Goal: Task Accomplishment & Management: Manage account settings

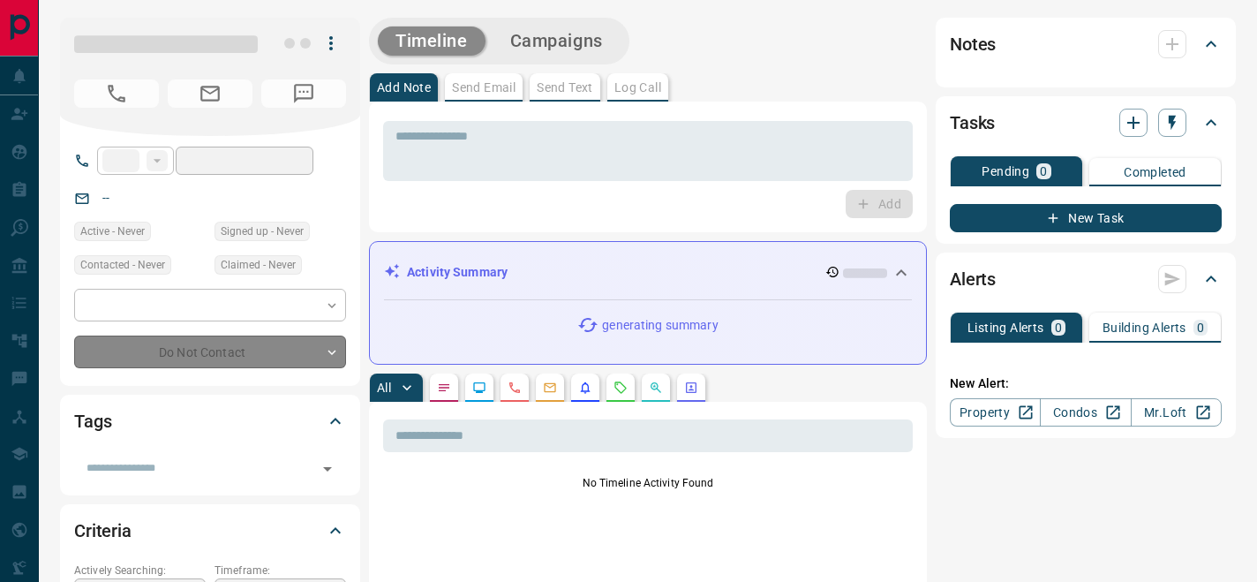
type input "**"
type input "**********"
type input "*"
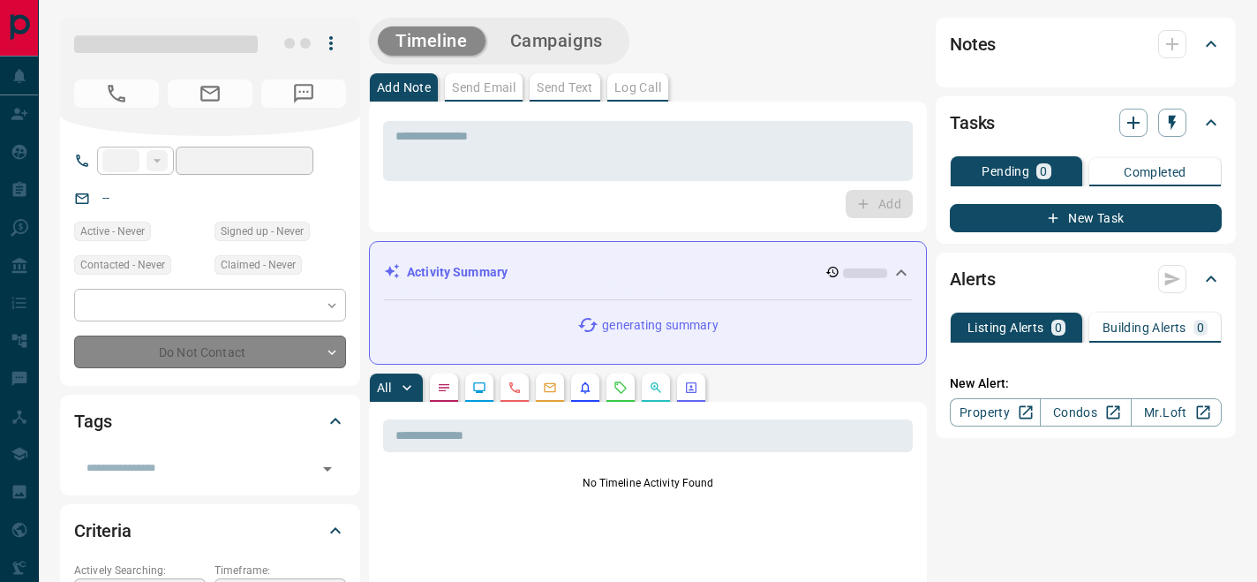
type input "**********"
type input "*******"
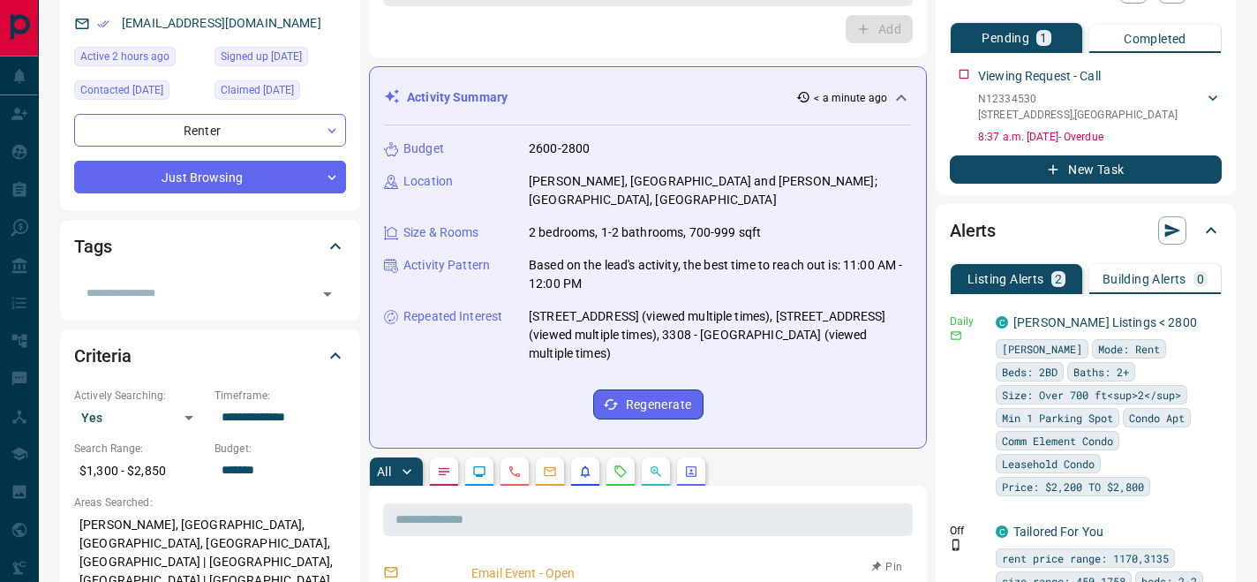
scroll to position [482, 0]
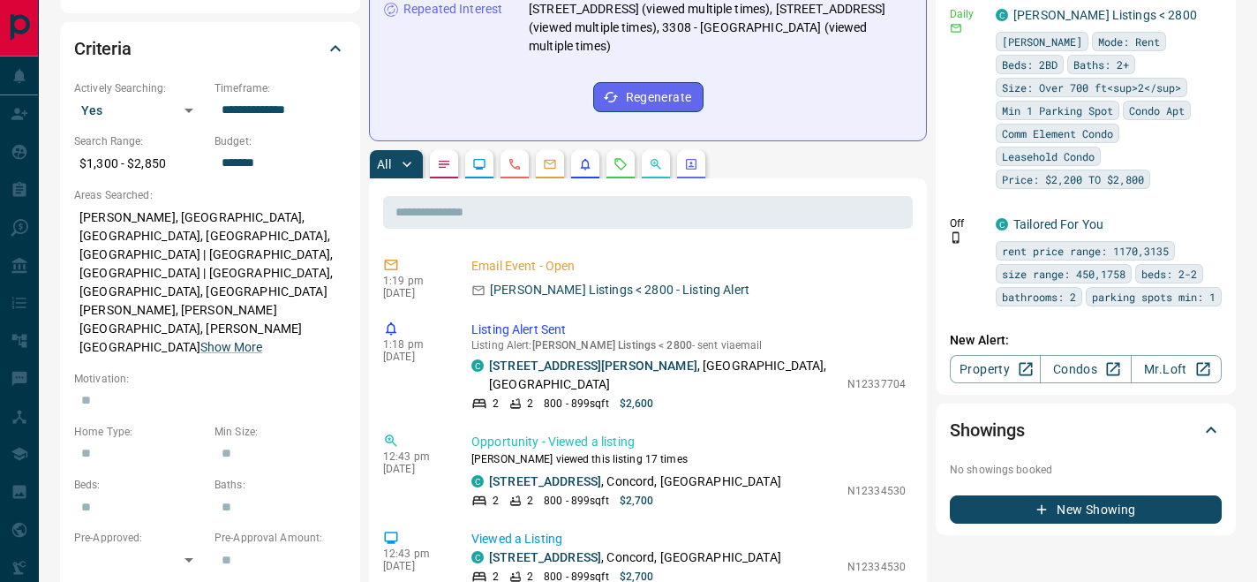
click at [618, 157] on icon "Requests" at bounding box center [620, 164] width 14 height 14
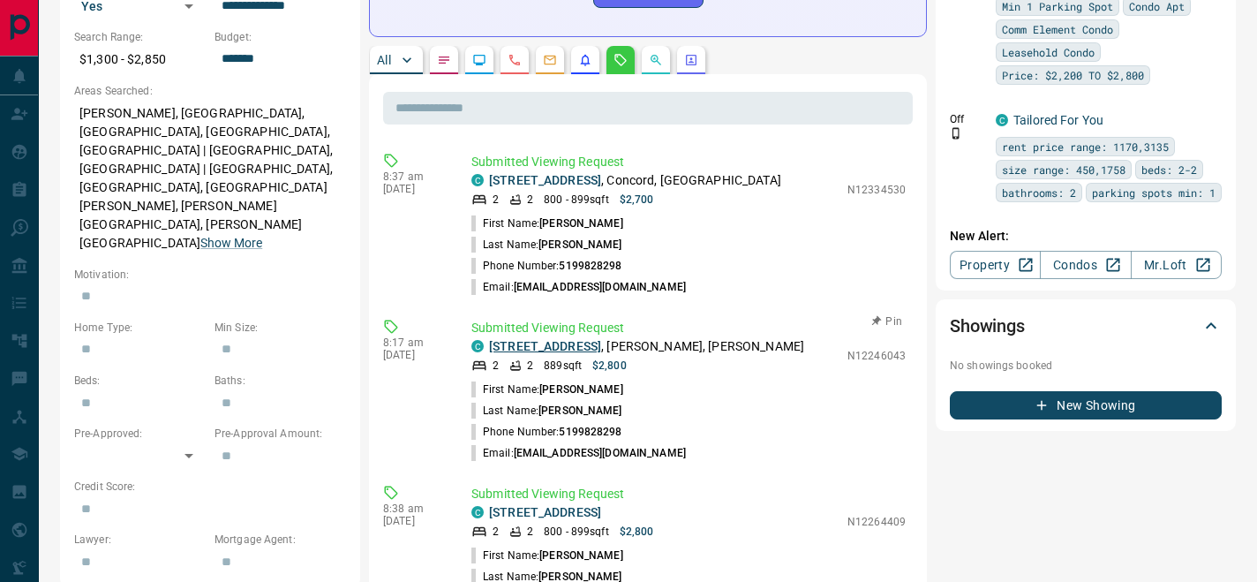
scroll to position [585, 0]
click at [587, 340] on link "[STREET_ADDRESS]" at bounding box center [545, 347] width 112 height 14
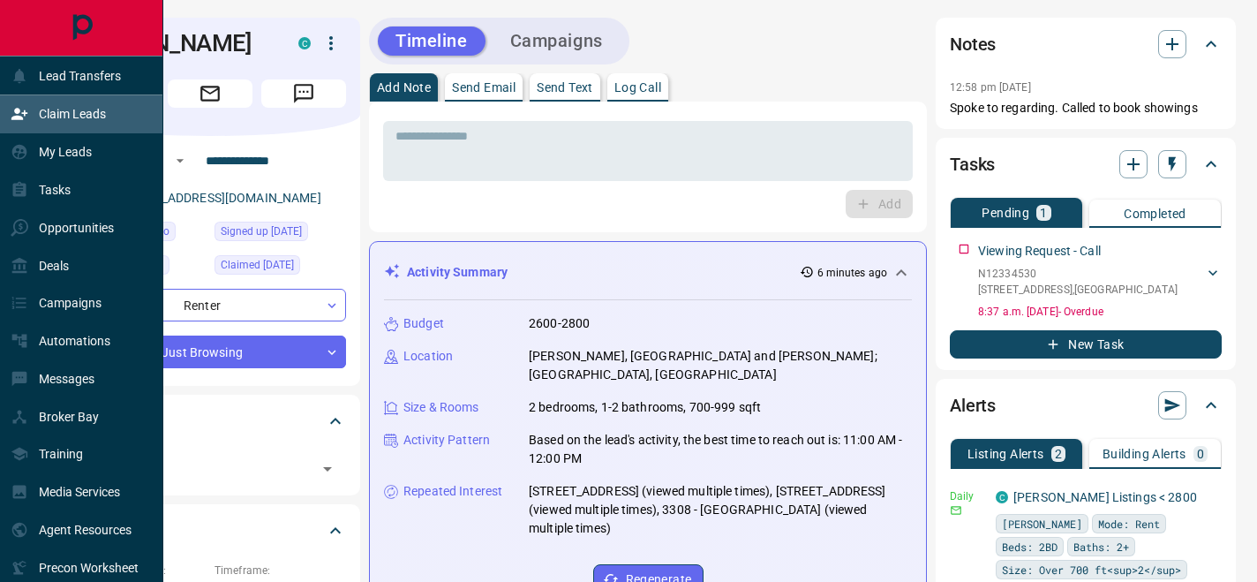
scroll to position [1, 0]
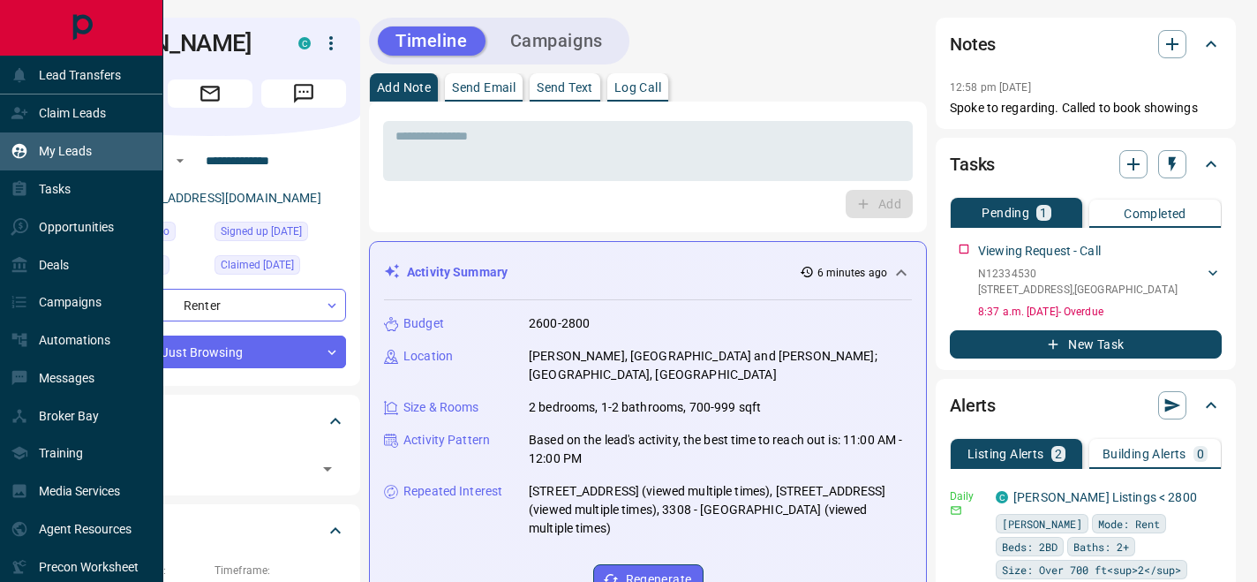
click at [41, 147] on p "My Leads" at bounding box center [65, 151] width 53 height 14
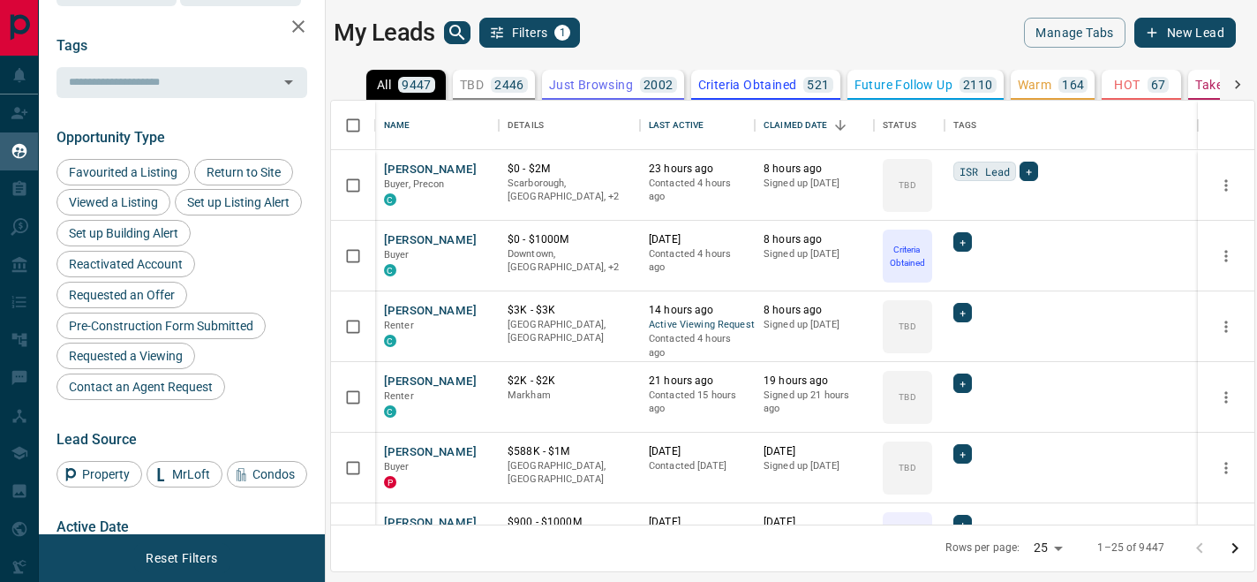
scroll to position [398, 0]
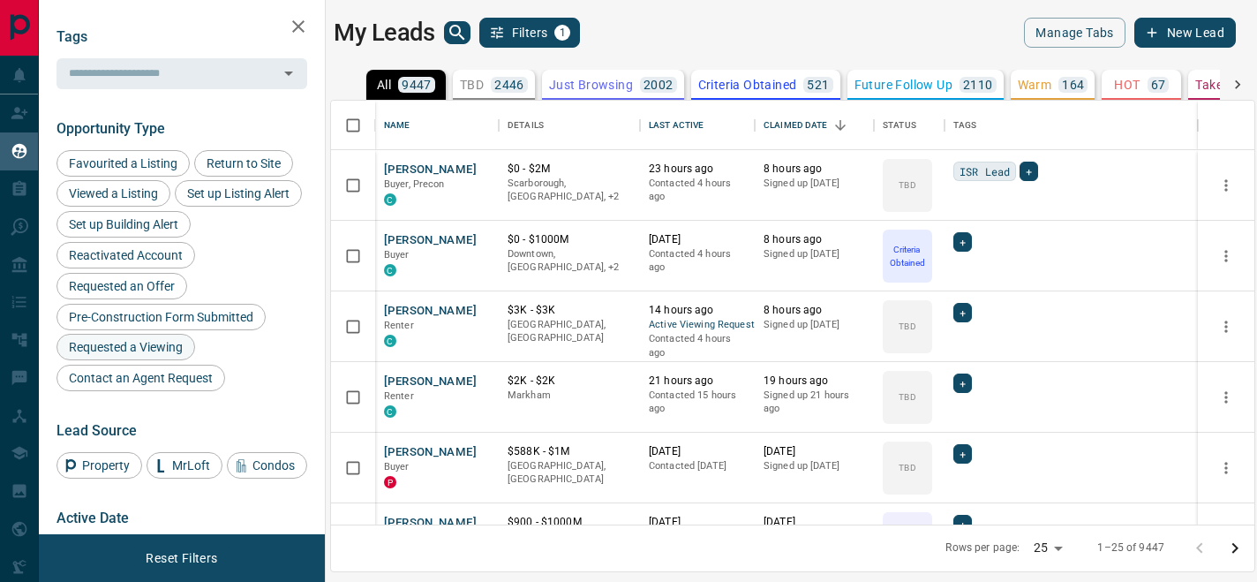
click at [154, 342] on span "Requested a Viewing" at bounding box center [126, 347] width 126 height 14
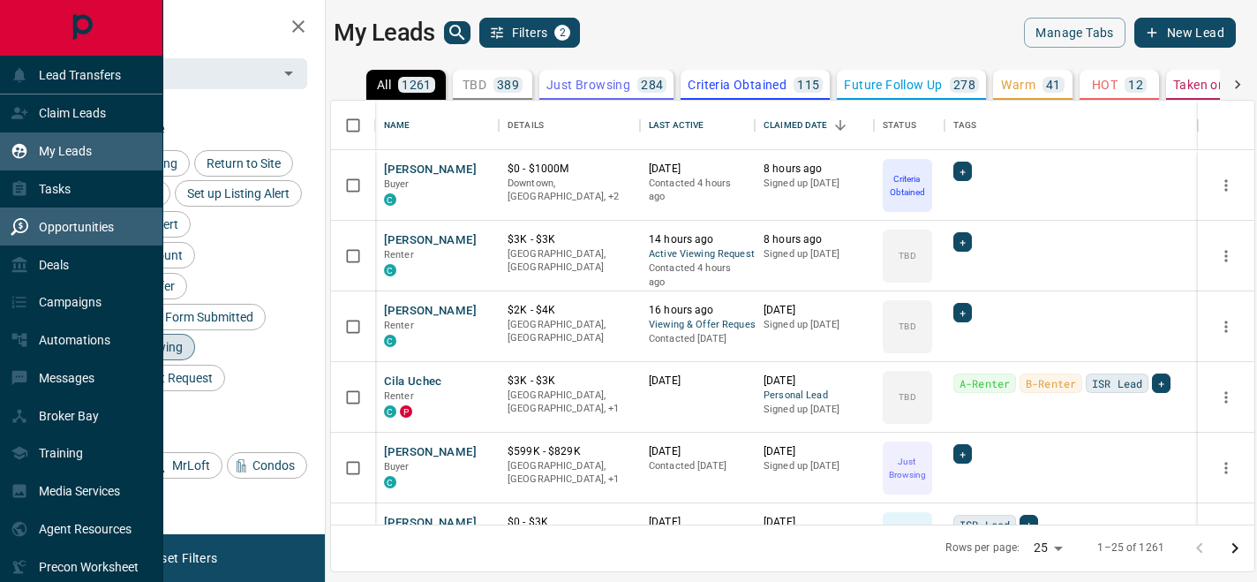
click at [63, 230] on p "Opportunities" at bounding box center [76, 227] width 75 height 14
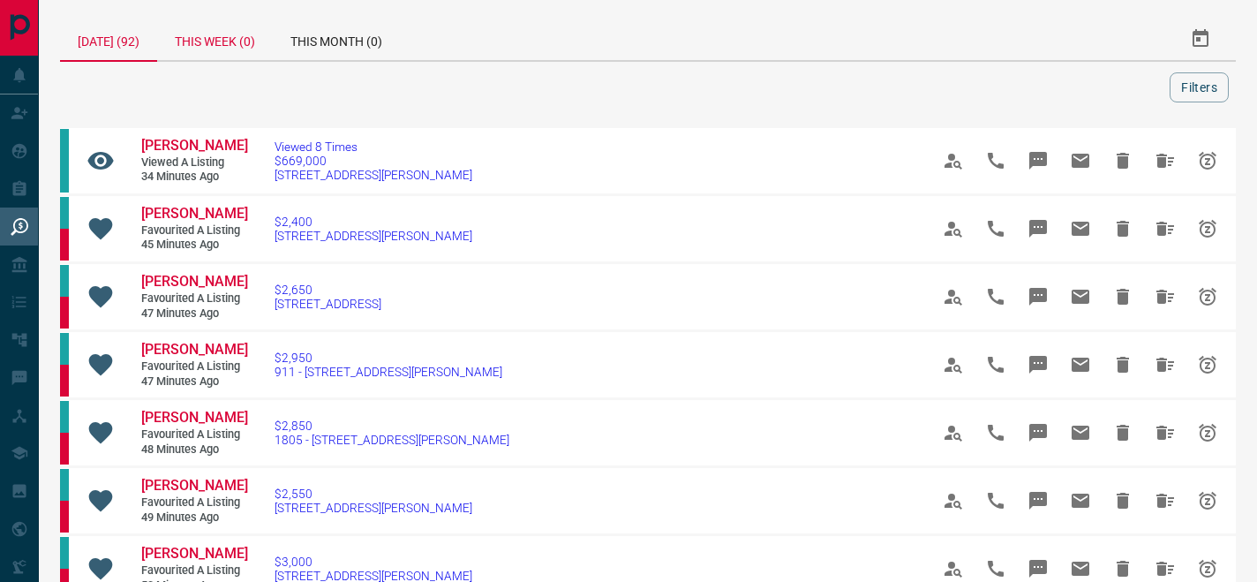
click at [222, 45] on div "This Week (0)" at bounding box center [215, 39] width 116 height 42
click at [1191, 95] on button "Filters" at bounding box center [1198, 87] width 59 height 30
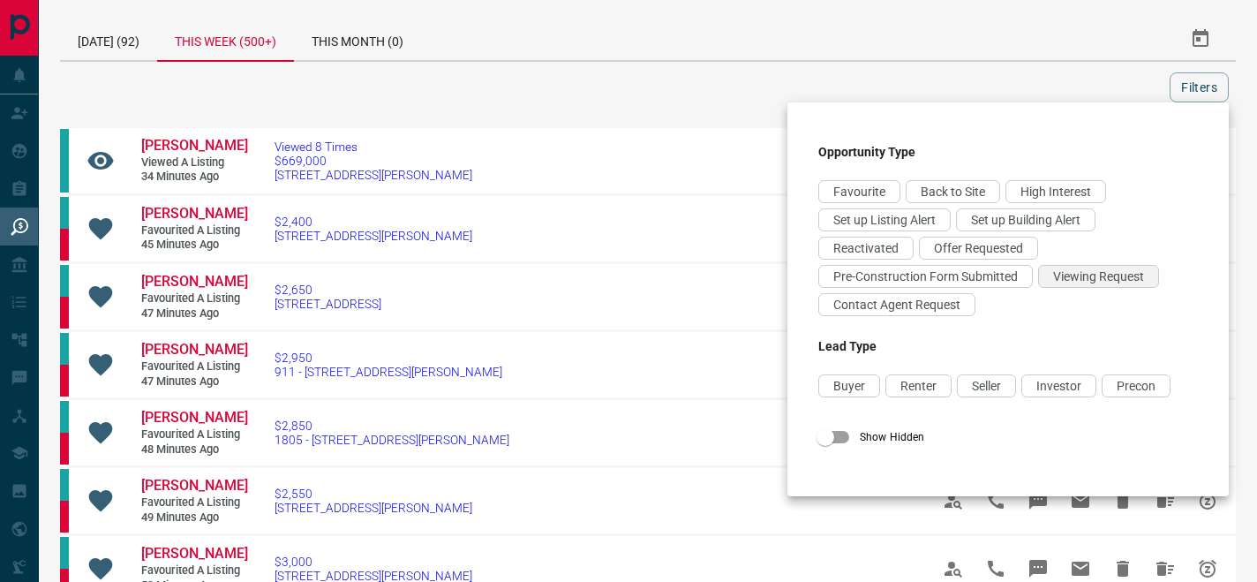
click at [1089, 278] on span "Viewing Request" at bounding box center [1098, 276] width 91 height 14
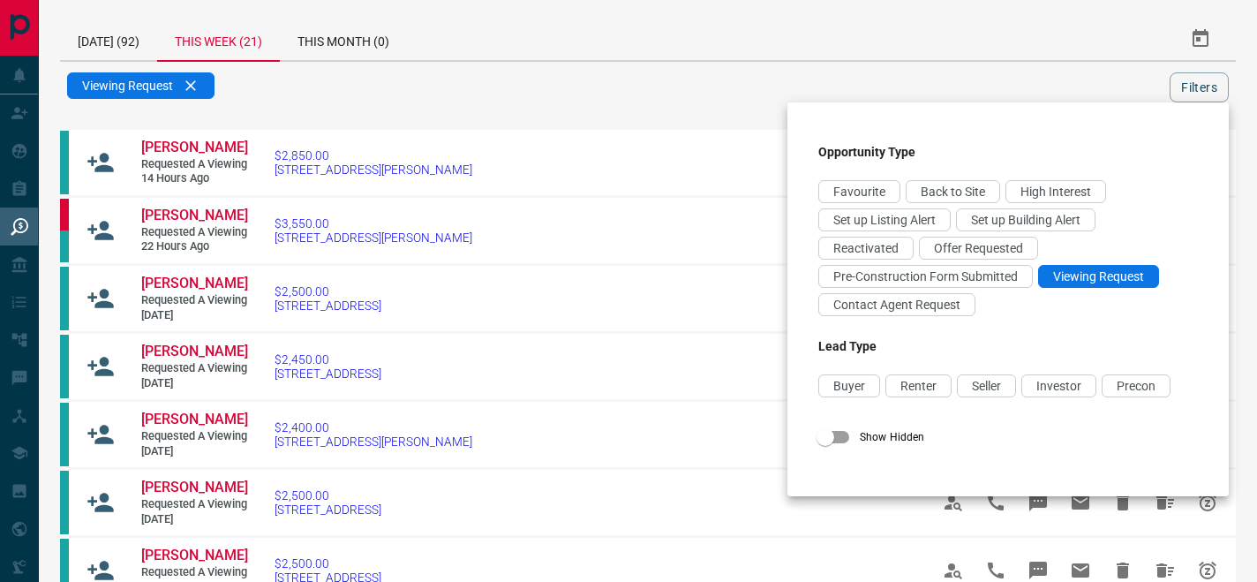
click at [570, 126] on div at bounding box center [628, 291] width 1257 height 582
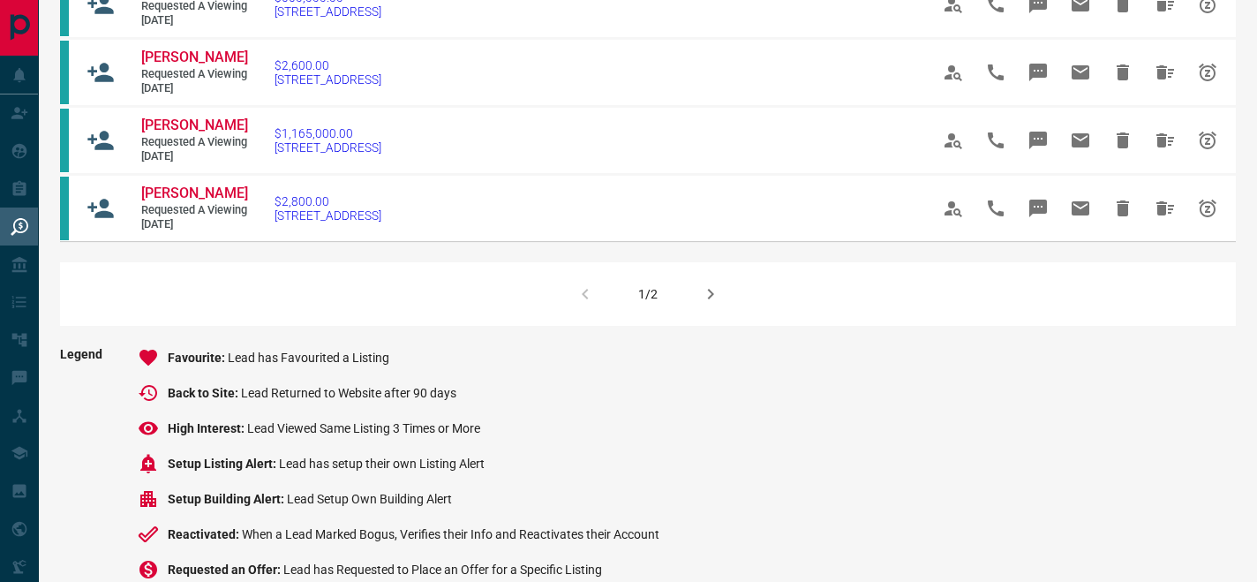
scroll to position [1253, 0]
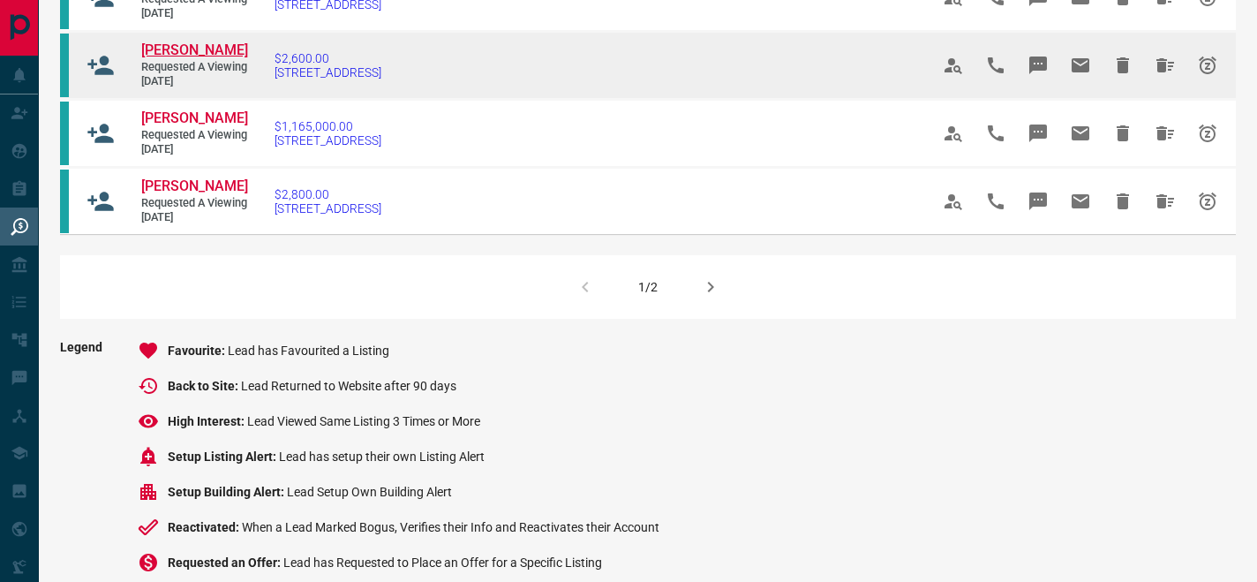
click at [207, 58] on span "[PERSON_NAME]" at bounding box center [194, 49] width 107 height 17
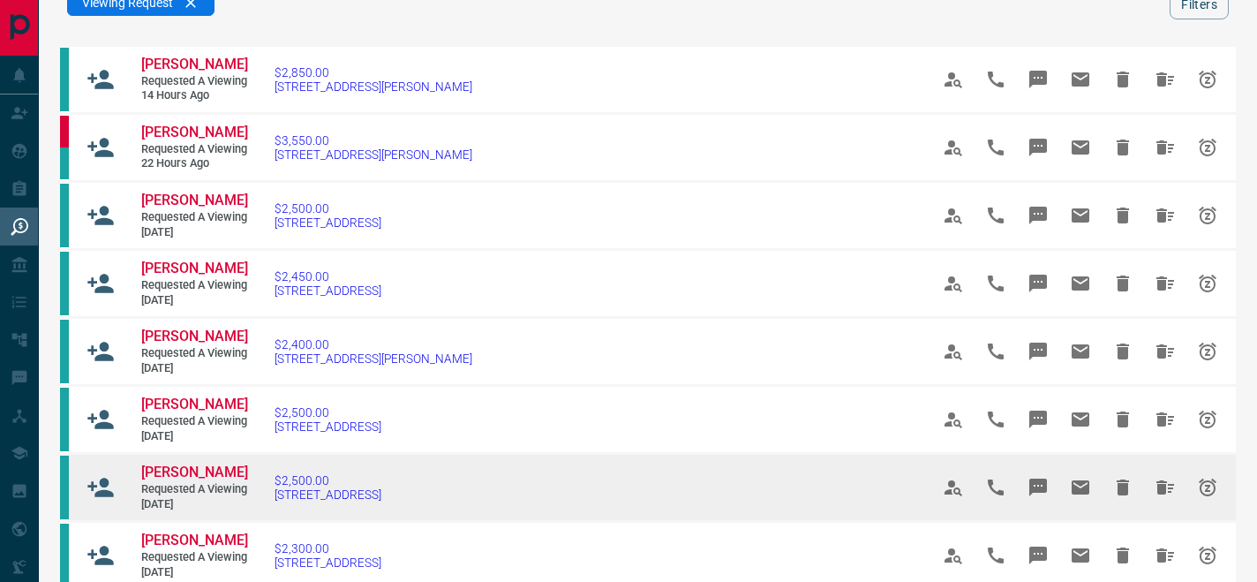
scroll to position [0, 0]
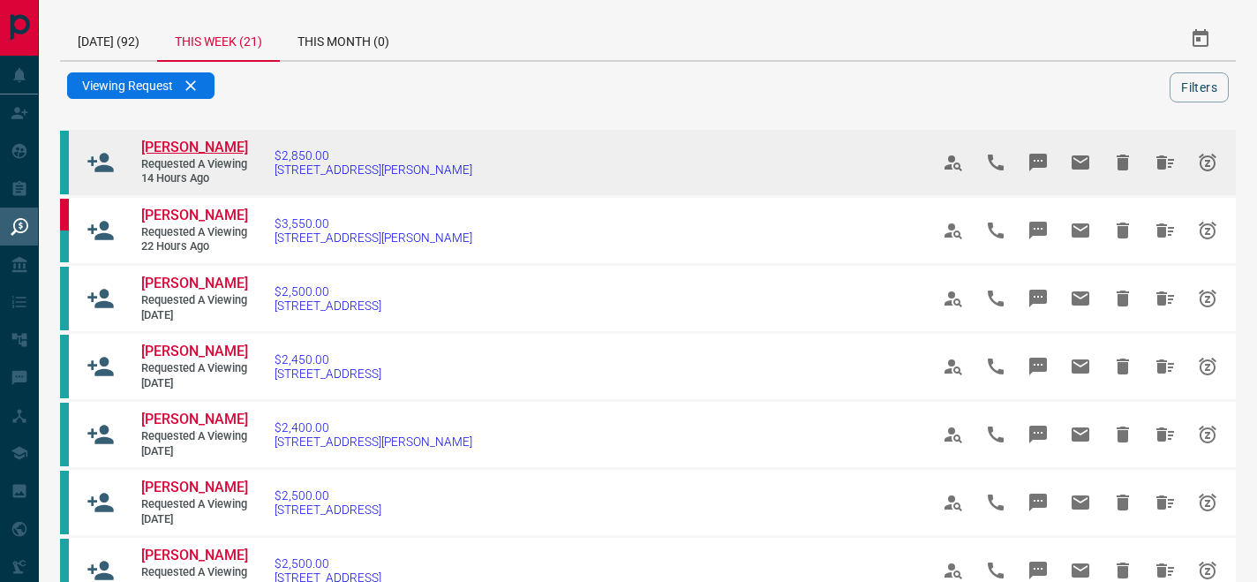
click at [150, 147] on span "[PERSON_NAME]" at bounding box center [194, 147] width 107 height 17
